Goal: Task Accomplishment & Management: Complete application form

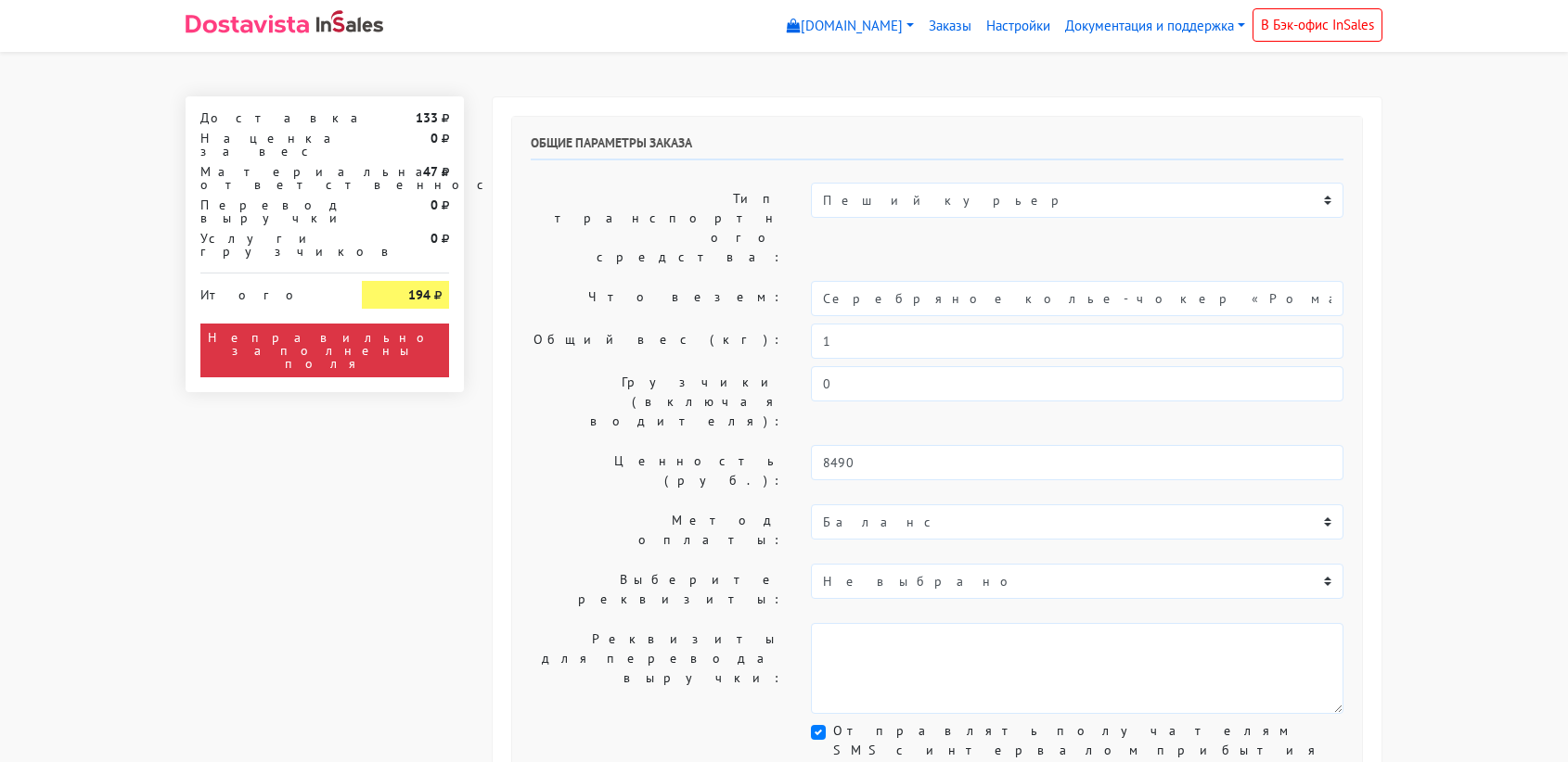
select select "11:00"
select select "21:00"
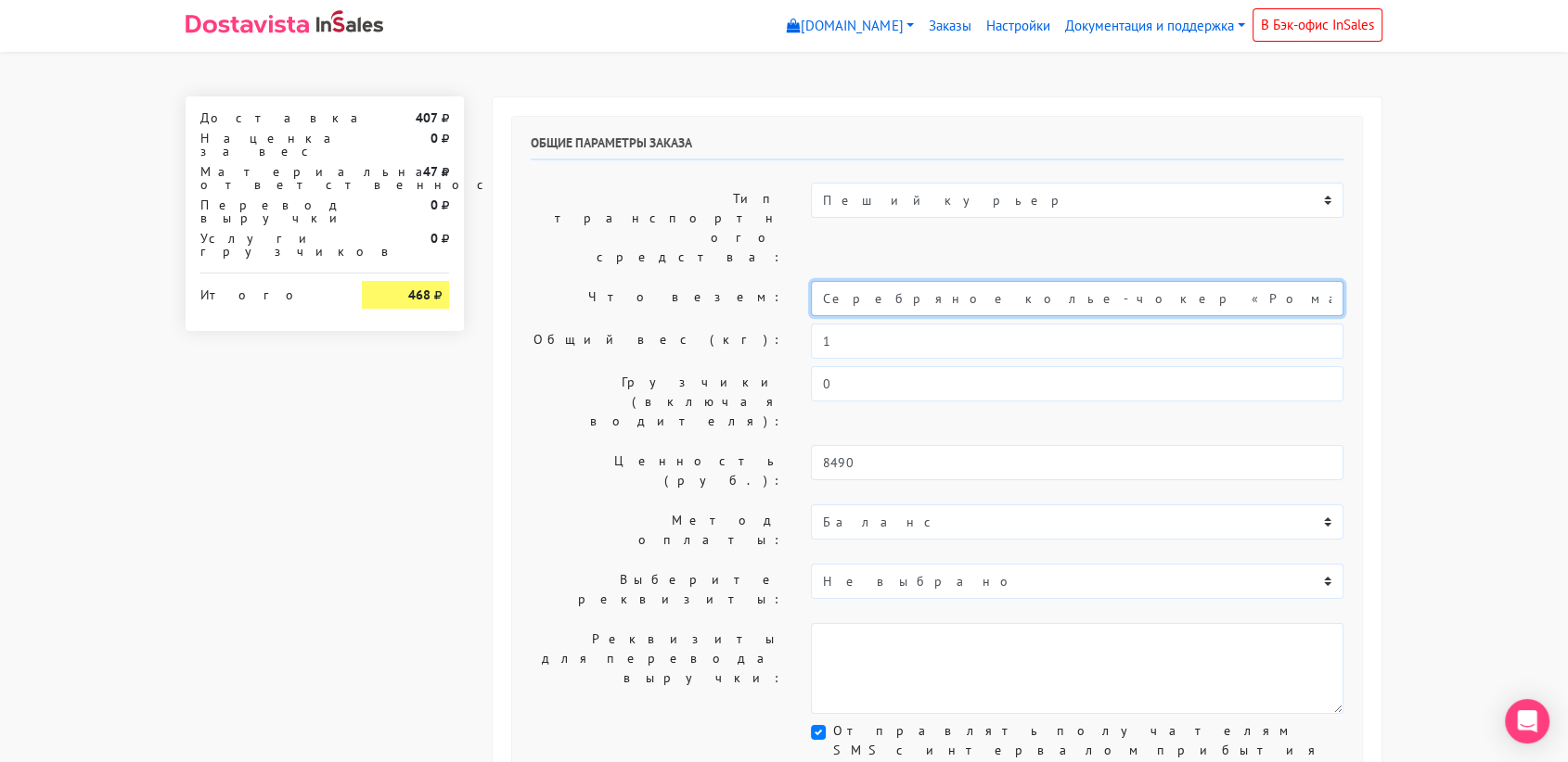
click at [991, 282] on input "Серебряное колье-чокер «Ромашка» (40)" at bounding box center [1077, 299] width 532 height 35
click at [939, 282] on input "Серебряное колье-чокер «Ромашка» (40)" at bounding box center [1077, 299] width 532 height 35
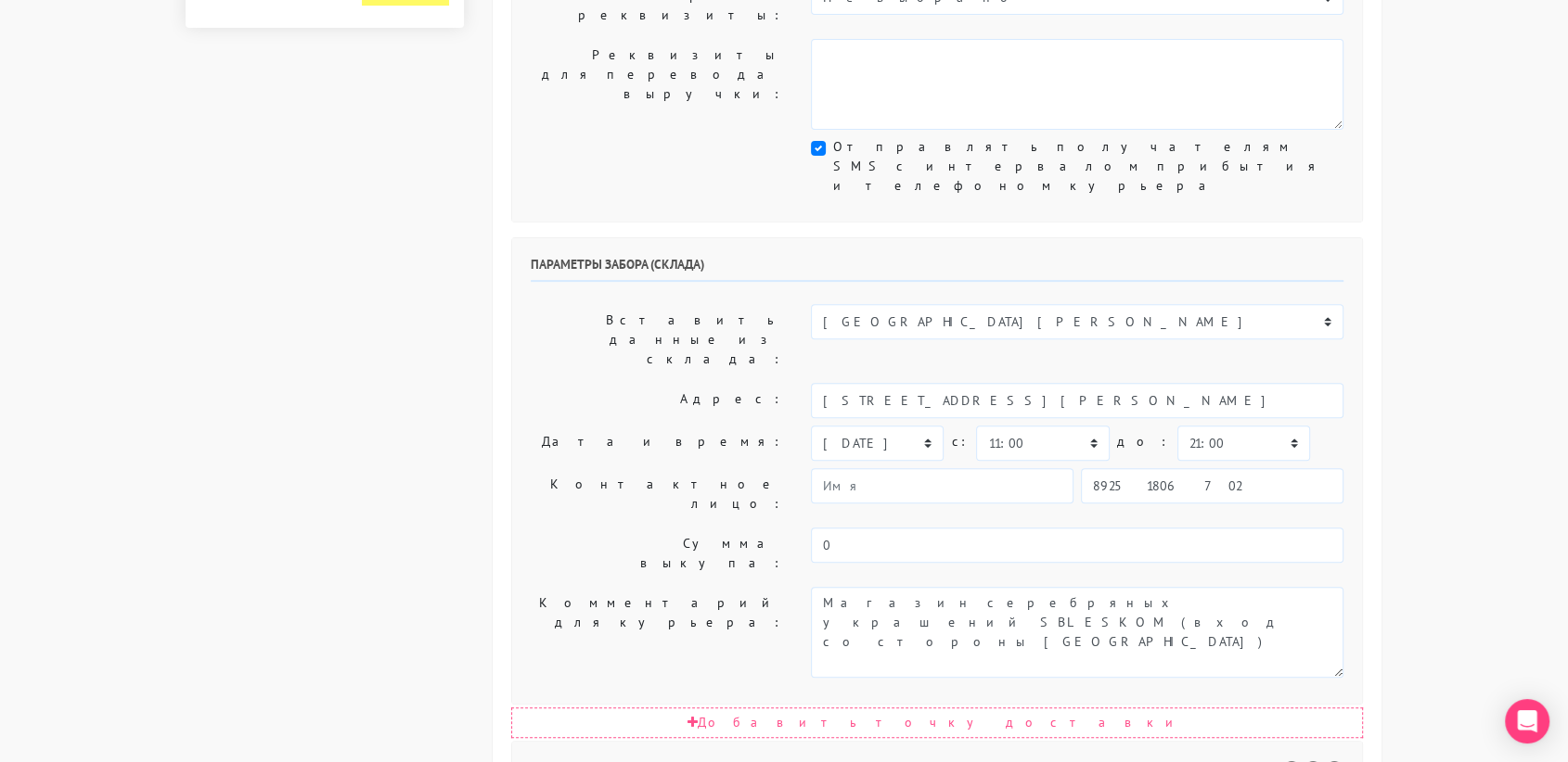
scroll to position [585, 0]
type input "украшение"
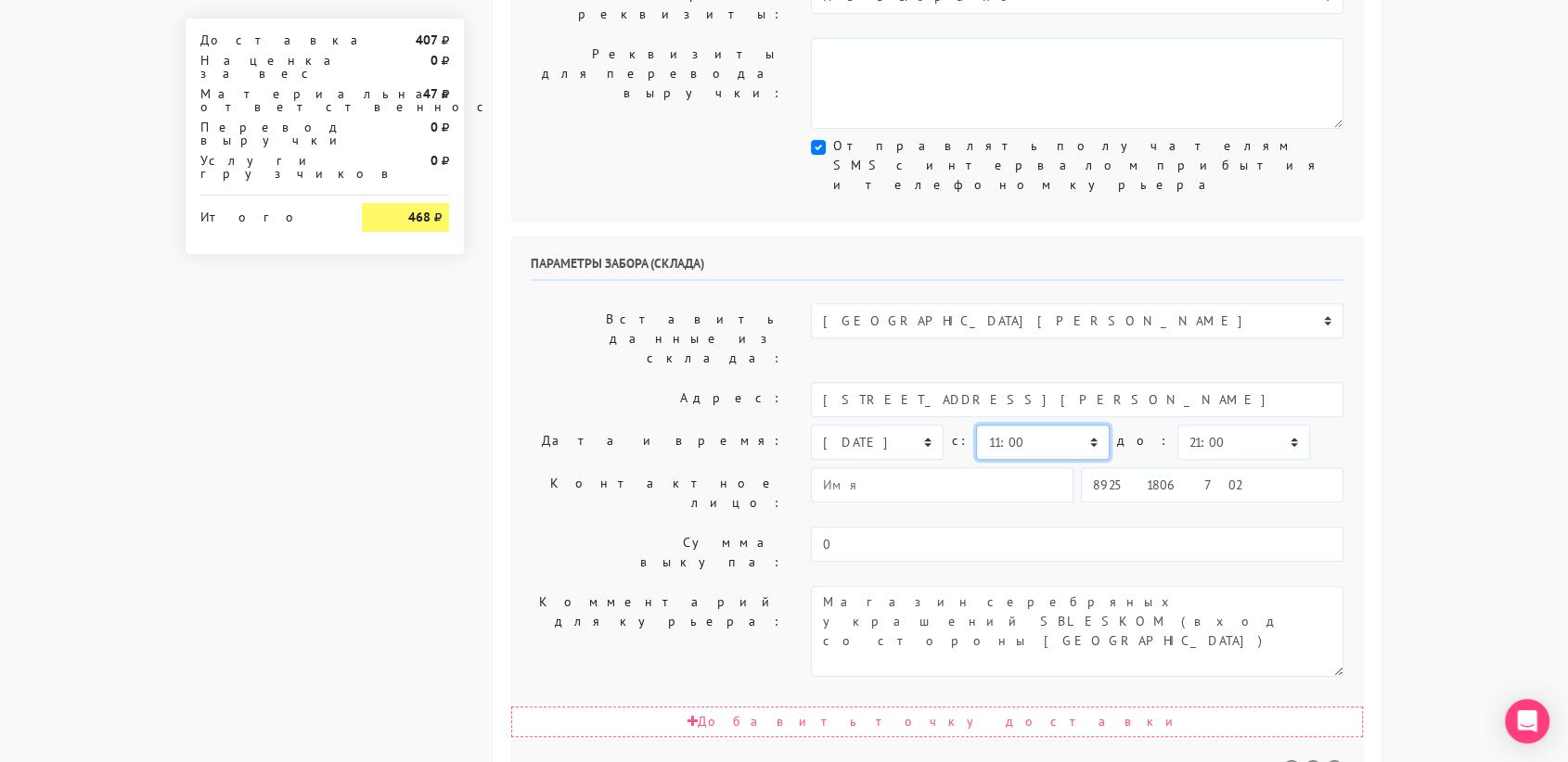
click at [1017, 425] on select "00:00 00:30 01:00 01:30 02:00 02:30 03:00 03:30 04:00 04:30 05:00 05:30 06:00 0…" at bounding box center [1042, 443] width 133 height 35
select select "10:30"
click at [976, 425] on select "00:00 00:30 01:00 01:30 02:00 02:30 03:00 03:30 04:00 04:30 05:00 05:30 06:00 0…" at bounding box center [1042, 443] width 133 height 35
click at [1206, 425] on select "00:00 00:30 01:00 01:30 02:00 02:30 03:00 03:30 04:00 04:30 05:00 05:30 06:00 0…" at bounding box center [1244, 443] width 133 height 35
select select "11:00"
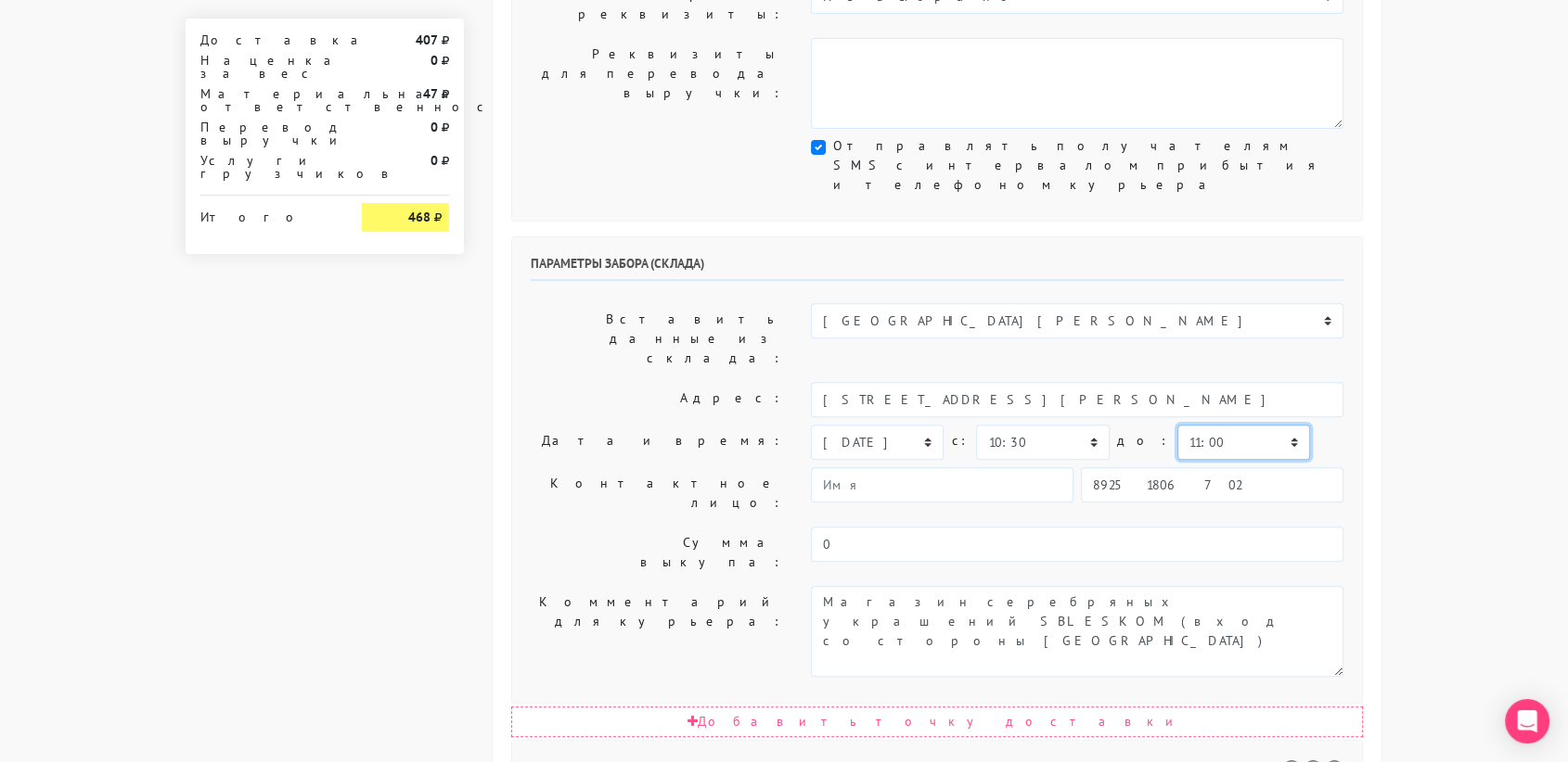
click at [1178, 425] on select "00:00 00:30 01:00 01:30 02:00 02:30 03:00 03:30 04:00 04:30 05:00 05:30 06:00 0…" at bounding box center [1244, 443] width 133 height 35
click at [1186, 468] on input "89251806702" at bounding box center [1212, 485] width 262 height 35
type input "9234448187"
type input "[PERSON_NAME]"
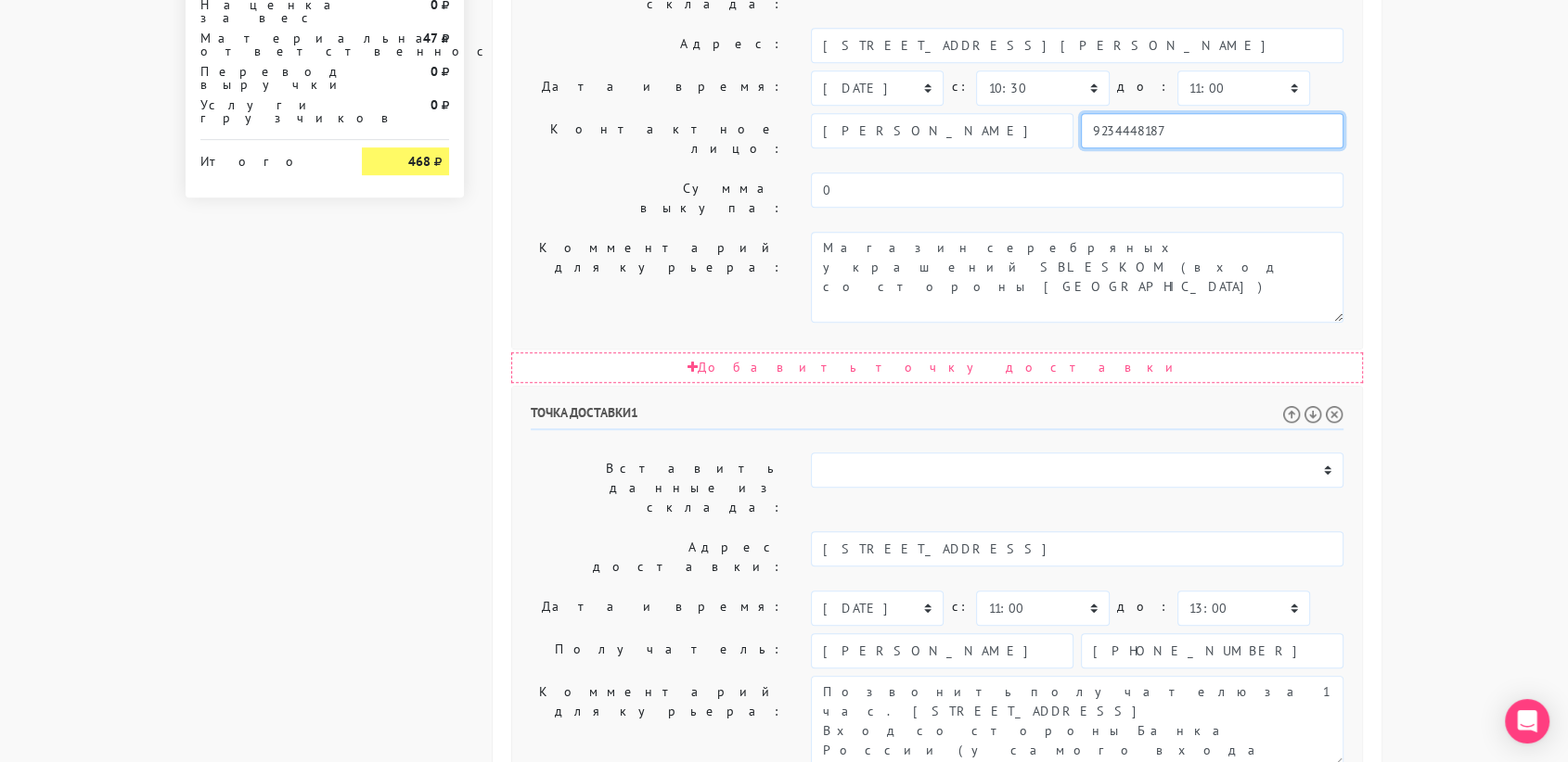
scroll to position [945, 0]
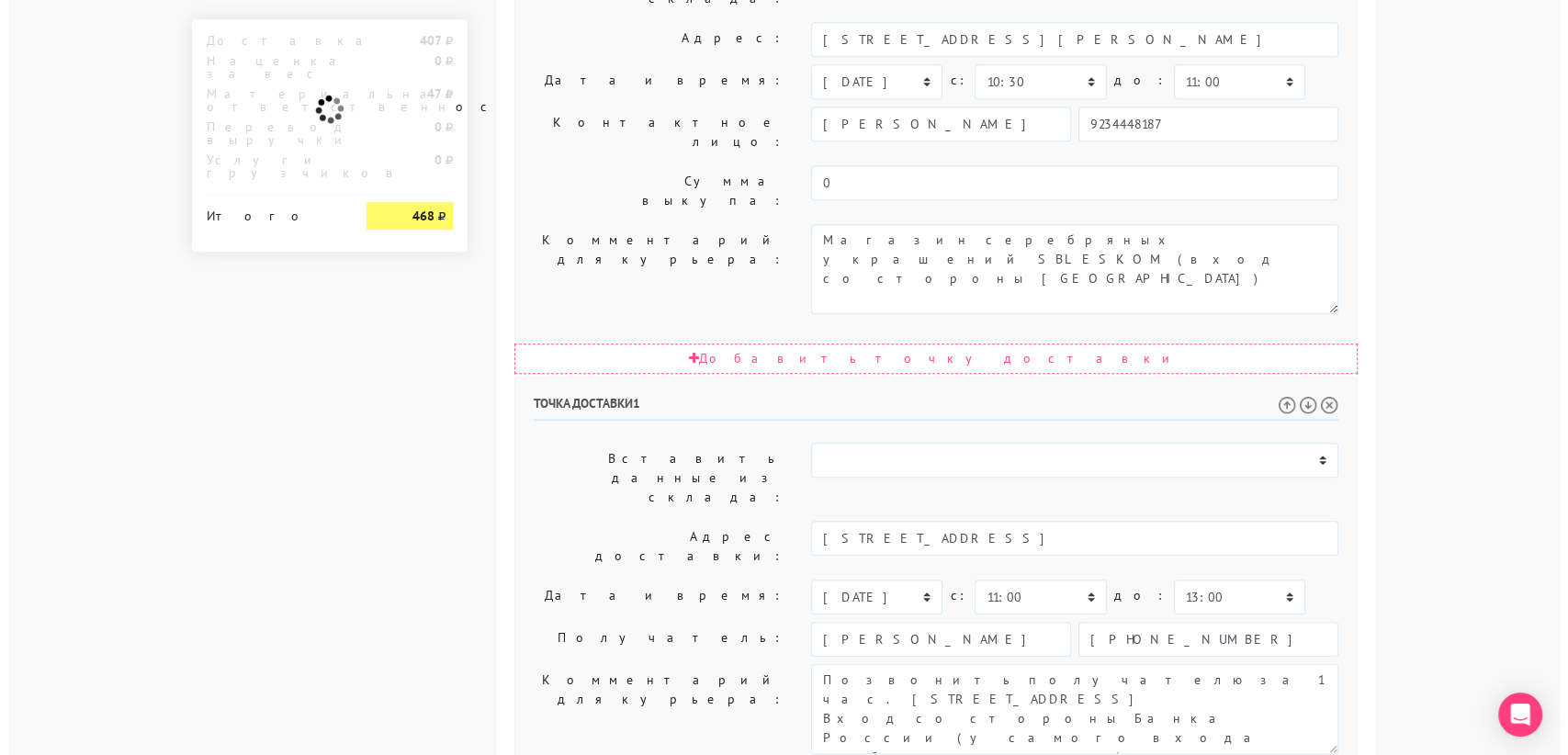
scroll to position [0, 0]
